Goal: Task Accomplishment & Management: Manage account settings

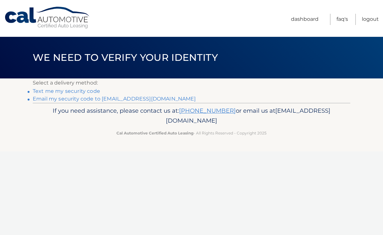
click at [128, 101] on link "Email my security code to j*******@verizon.net" at bounding box center [114, 99] width 163 height 6
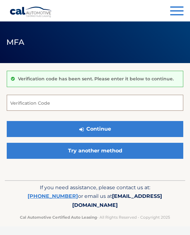
click at [51, 104] on input "Verification Code" at bounding box center [95, 103] width 176 height 16
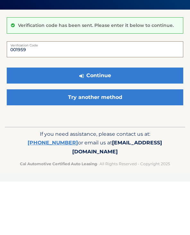
type input "001959"
click at [95, 121] on button "Continue" at bounding box center [95, 129] width 176 height 16
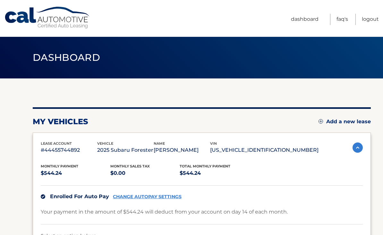
click at [189, 16] on link "FAQ's" at bounding box center [342, 19] width 12 height 11
click at [189, 17] on link "Dashboard" at bounding box center [305, 19] width 28 height 11
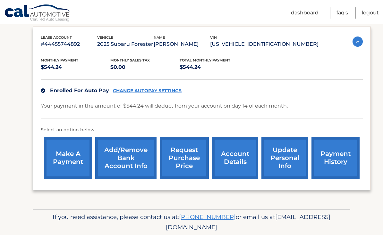
scroll to position [108, 0]
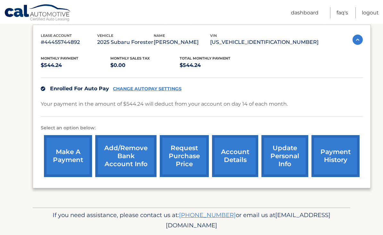
click at [237, 155] on link "account details" at bounding box center [235, 157] width 46 height 42
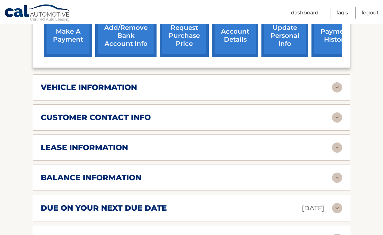
scroll to position [247, 0]
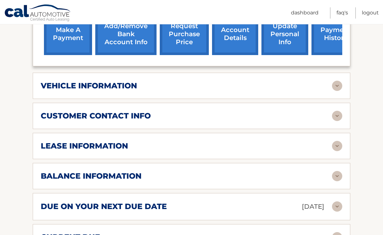
click at [337, 171] on img at bounding box center [337, 176] width 10 height 10
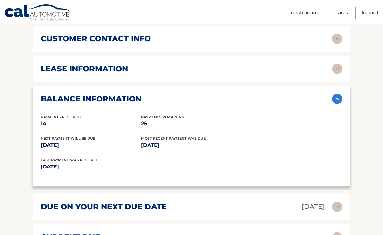
scroll to position [326, 0]
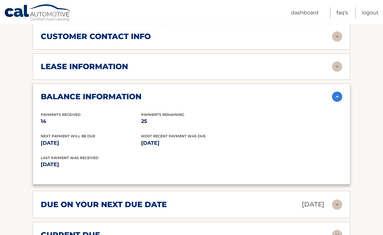
click at [332, 200] on img at bounding box center [337, 205] width 10 height 10
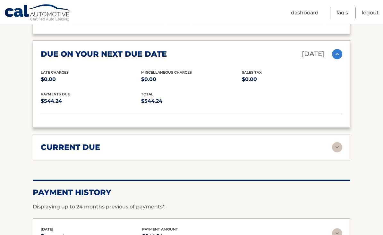
scroll to position [477, 0]
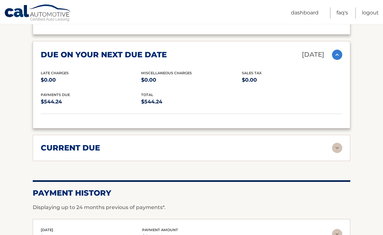
click at [330, 143] on div "current due" at bounding box center [186, 148] width 291 height 10
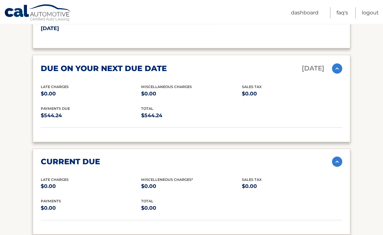
click at [335, 157] on img at bounding box center [337, 162] width 10 height 10
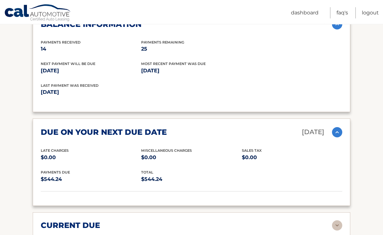
click at [334, 128] on img at bounding box center [337, 133] width 10 height 10
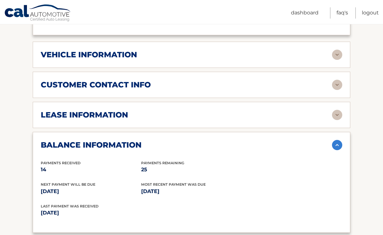
scroll to position [278, 0]
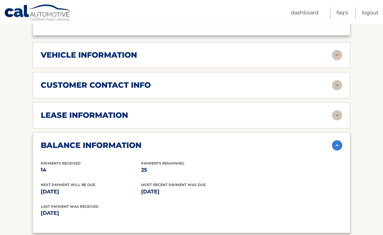
click at [334, 140] on img at bounding box center [337, 145] width 10 height 10
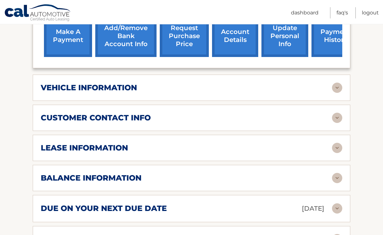
click at [336, 143] on img at bounding box center [337, 148] width 10 height 10
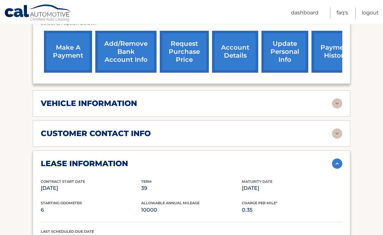
scroll to position [231, 0]
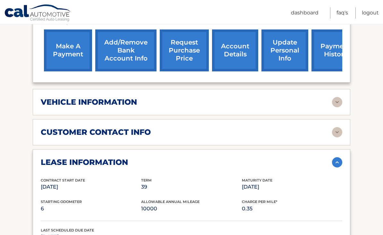
click at [332, 157] on img at bounding box center [337, 162] width 10 height 10
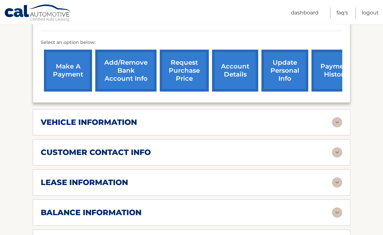
scroll to position [211, 0]
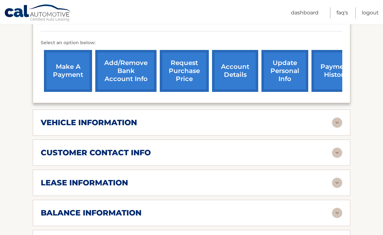
click at [332, 148] on img at bounding box center [337, 153] width 10 height 10
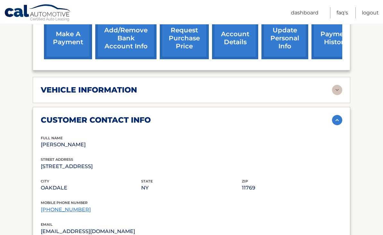
scroll to position [225, 0]
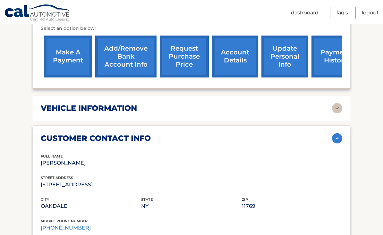
click at [339, 133] on img at bounding box center [337, 138] width 10 height 10
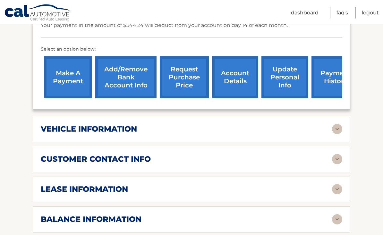
scroll to position [188, 0]
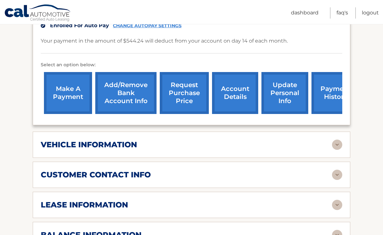
click at [335, 140] on img at bounding box center [337, 145] width 10 height 10
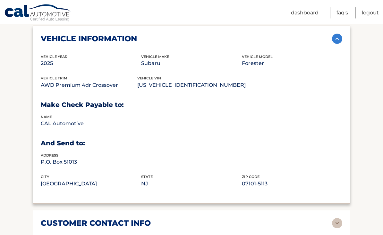
scroll to position [294, 0]
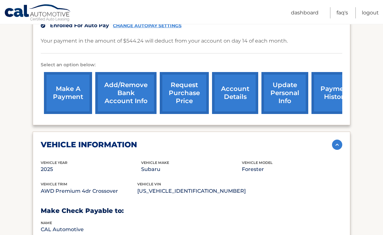
click at [332, 140] on img at bounding box center [337, 145] width 10 height 10
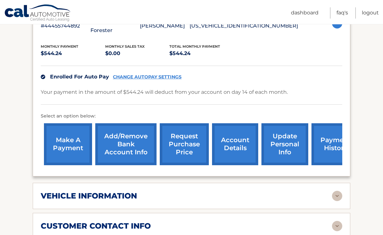
scroll to position [136, 0]
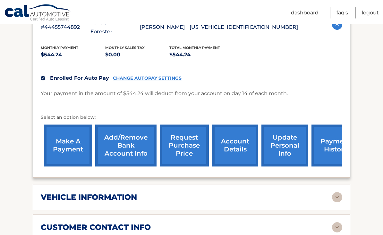
click at [184, 132] on link "request purchase price" at bounding box center [184, 146] width 49 height 42
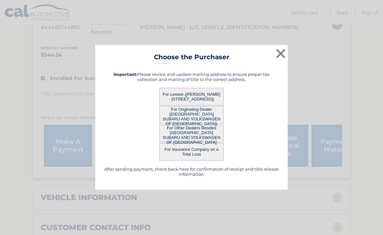
scroll to position [136, 0]
click at [194, 97] on button "For Lessee (JOHN SARC - 257 OAKWOOD RD, , OAKDALE, NY 11769)" at bounding box center [191, 97] width 64 height 18
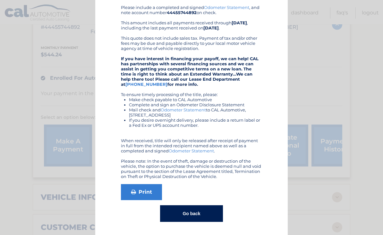
scroll to position [70, 0]
click at [191, 213] on button "Go back" at bounding box center [191, 213] width 62 height 17
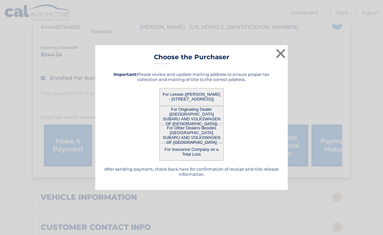
scroll to position [0, 0]
click at [279, 53] on button "×" at bounding box center [280, 53] width 13 height 13
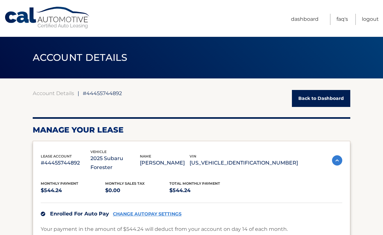
click at [367, 17] on link "Logout" at bounding box center [369, 19] width 17 height 11
